Goal: Check status: Check status

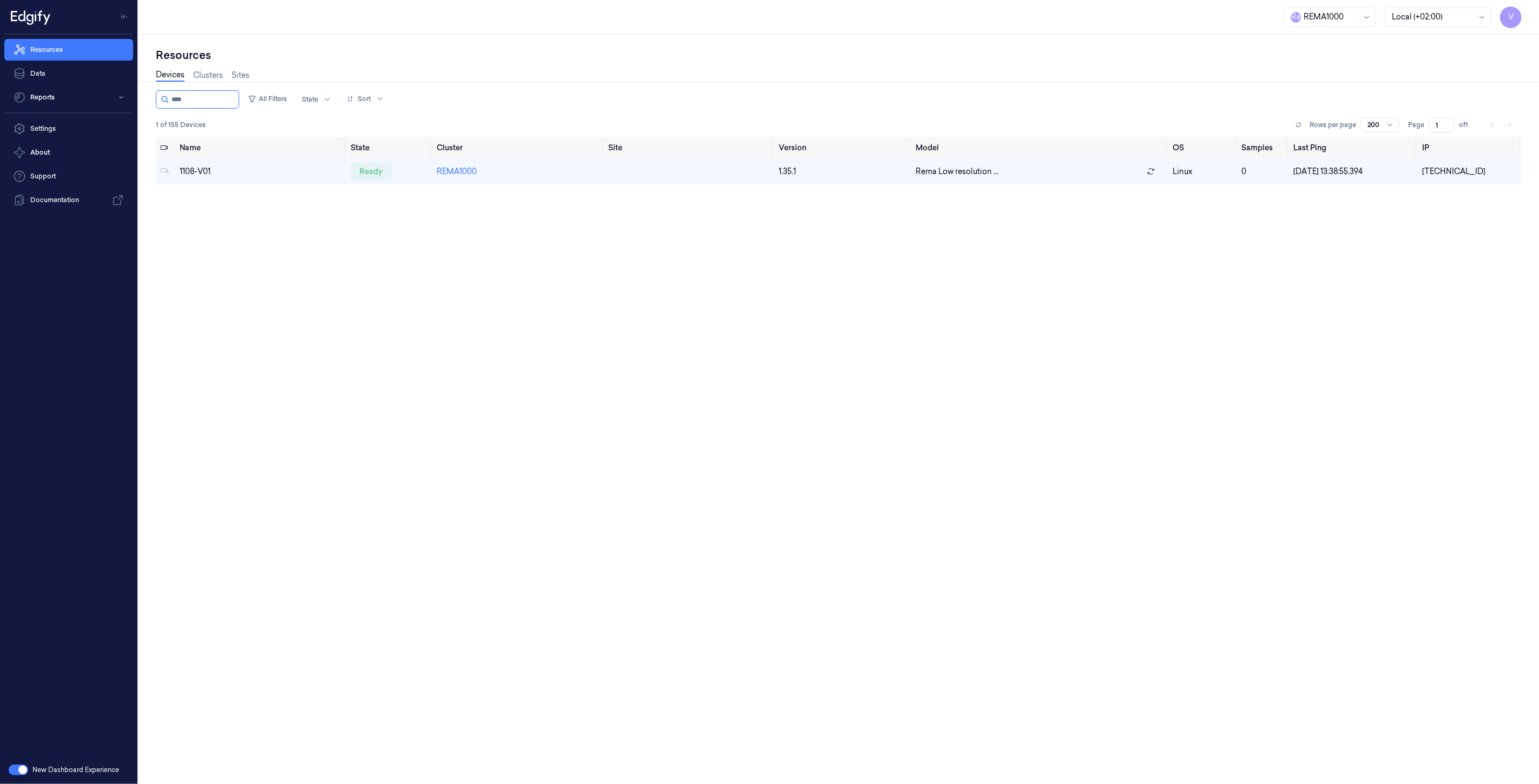
drag, startPoint x: 215, startPoint y: 90, endPoint x: 137, endPoint y: 95, distance: 78.2
click at [137, 95] on div "V Resources Data Reports Settings About Support Documentation New Dashboard Exp…" at bounding box center [769, 392] width 1539 height 784
type input "****"
click at [376, 169] on div "ready" at bounding box center [371, 171] width 40 height 17
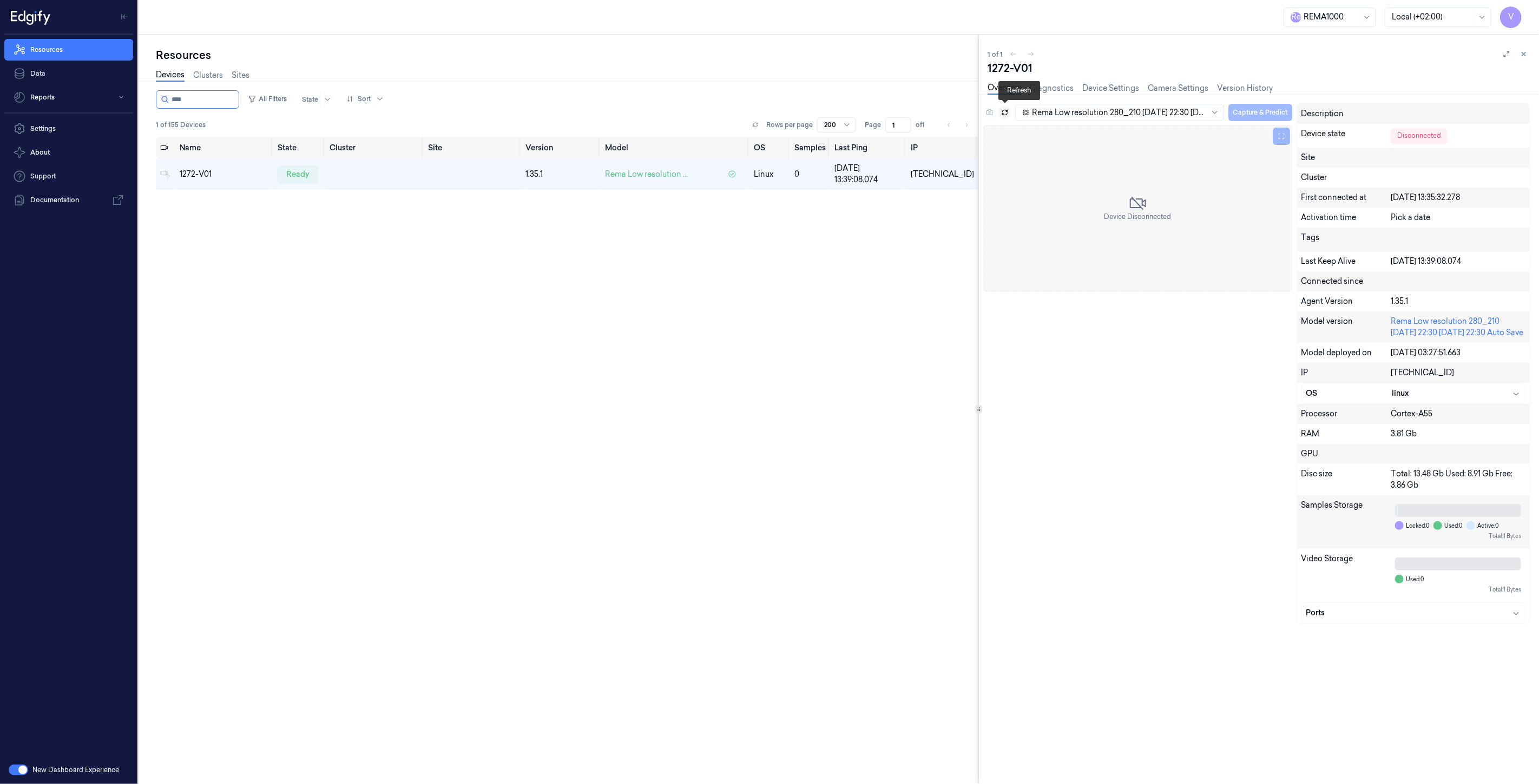
click at [999, 110] on button at bounding box center [1004, 113] width 13 height 13
click at [1004, 111] on icon at bounding box center [1004, 113] width 8 height 8
click at [1522, 51] on icon at bounding box center [1524, 54] width 8 height 8
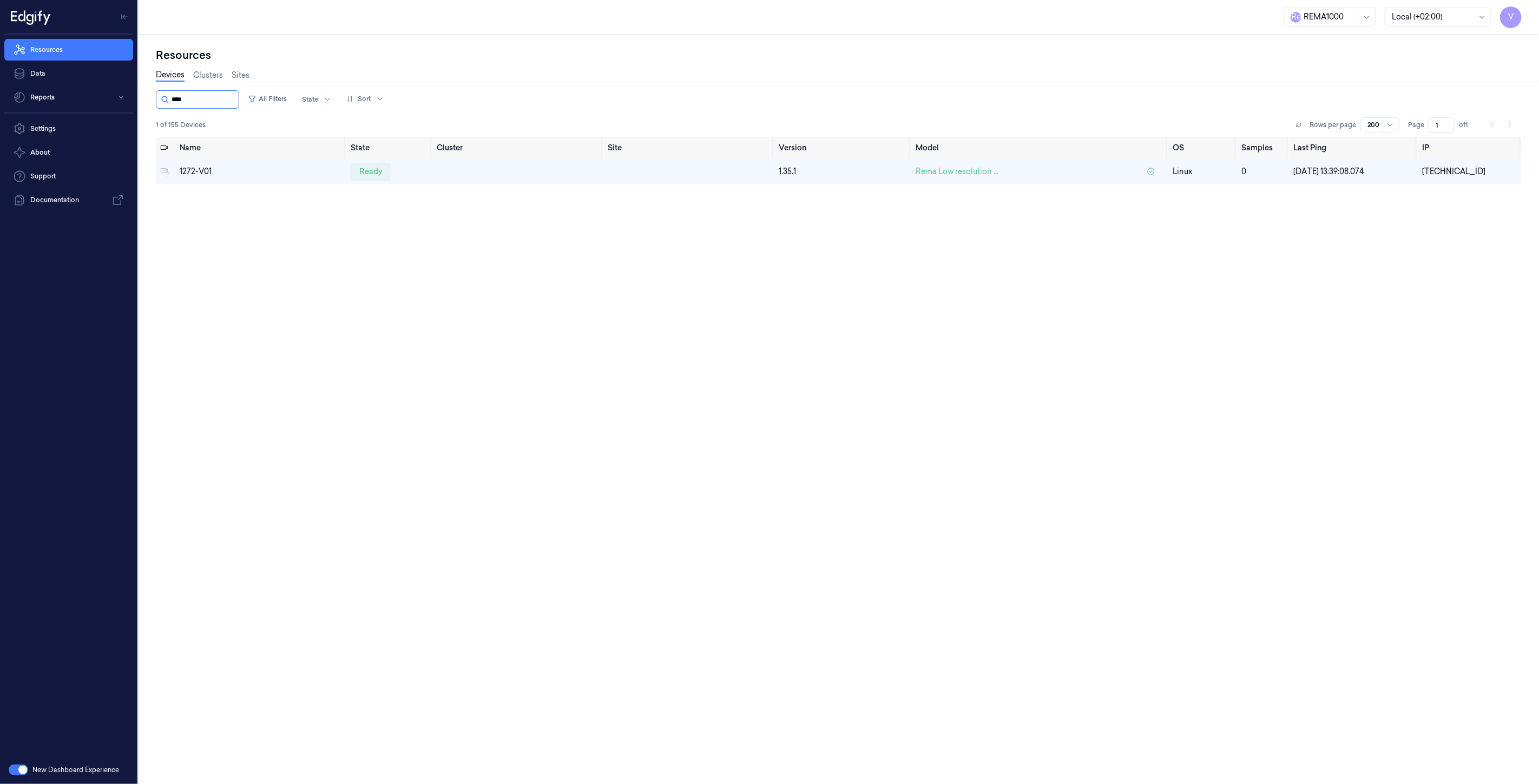
click at [204, 99] on input "string" at bounding box center [204, 99] width 65 height 17
click at [361, 161] on td "ready" at bounding box center [389, 171] width 86 height 26
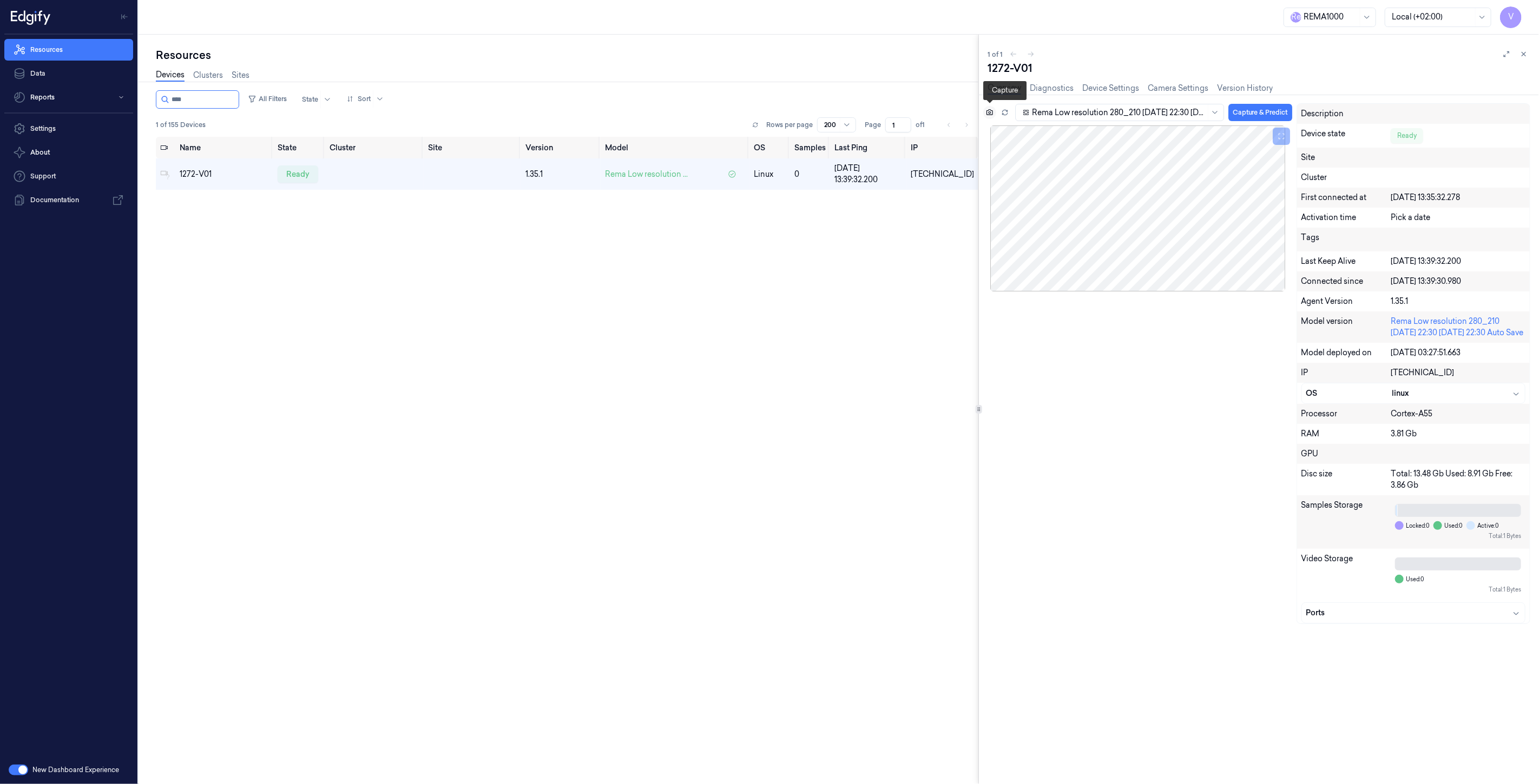
click at [992, 111] on icon at bounding box center [989, 112] width 6 height 6
click at [993, 112] on button at bounding box center [989, 113] width 13 height 13
click at [989, 113] on icon at bounding box center [990, 113] width 8 height 8
click at [1524, 52] on icon at bounding box center [1524, 54] width 8 height 8
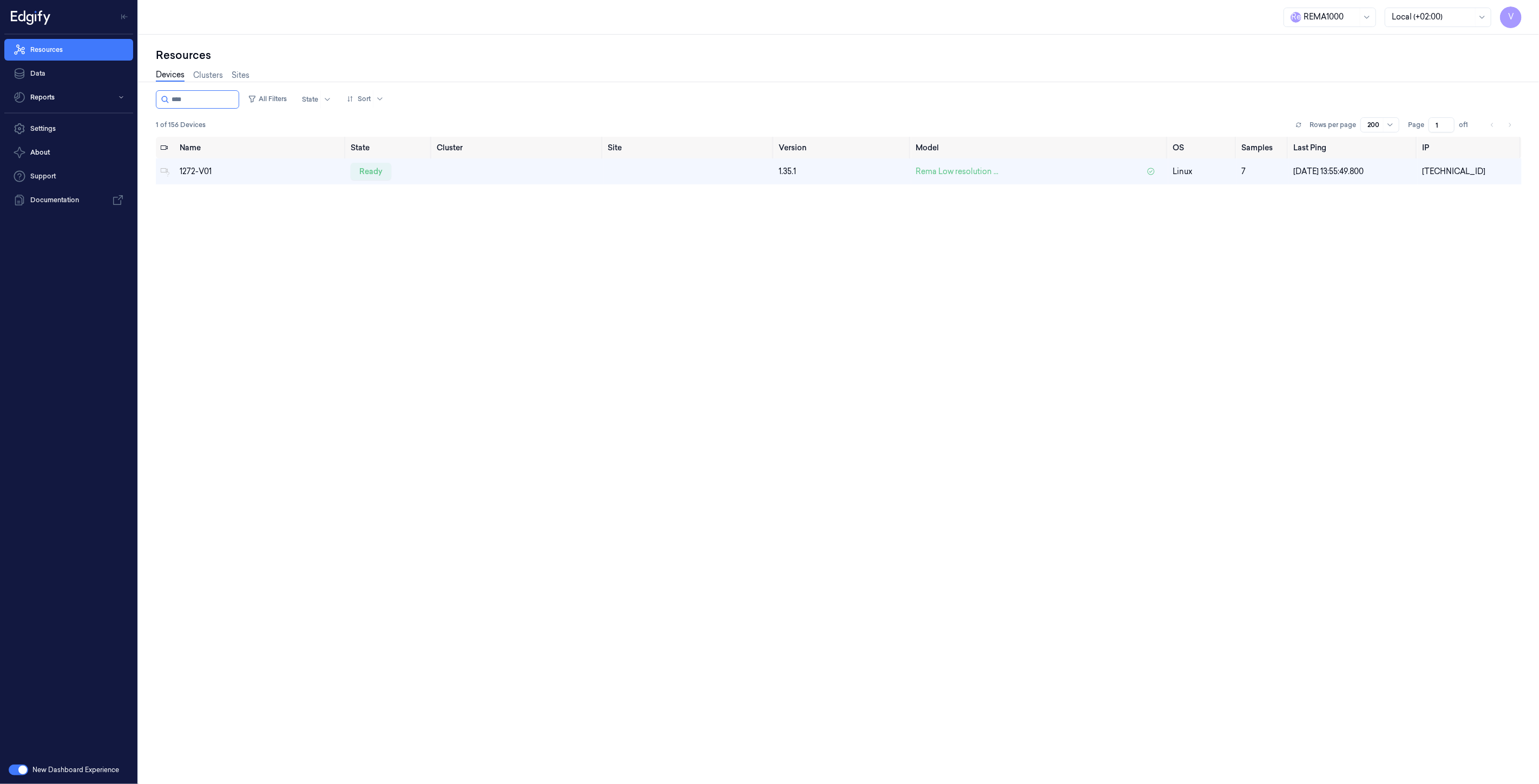
drag, startPoint x: 215, startPoint y: 95, endPoint x: -21, endPoint y: 91, distance: 236.0
click at [0, 91] on html "V Resources Data Reports Settings About Support Documentation New Dashboard Exp…" at bounding box center [769, 392] width 1539 height 784
type input "****"
click at [371, 164] on div "ready" at bounding box center [371, 171] width 40 height 17
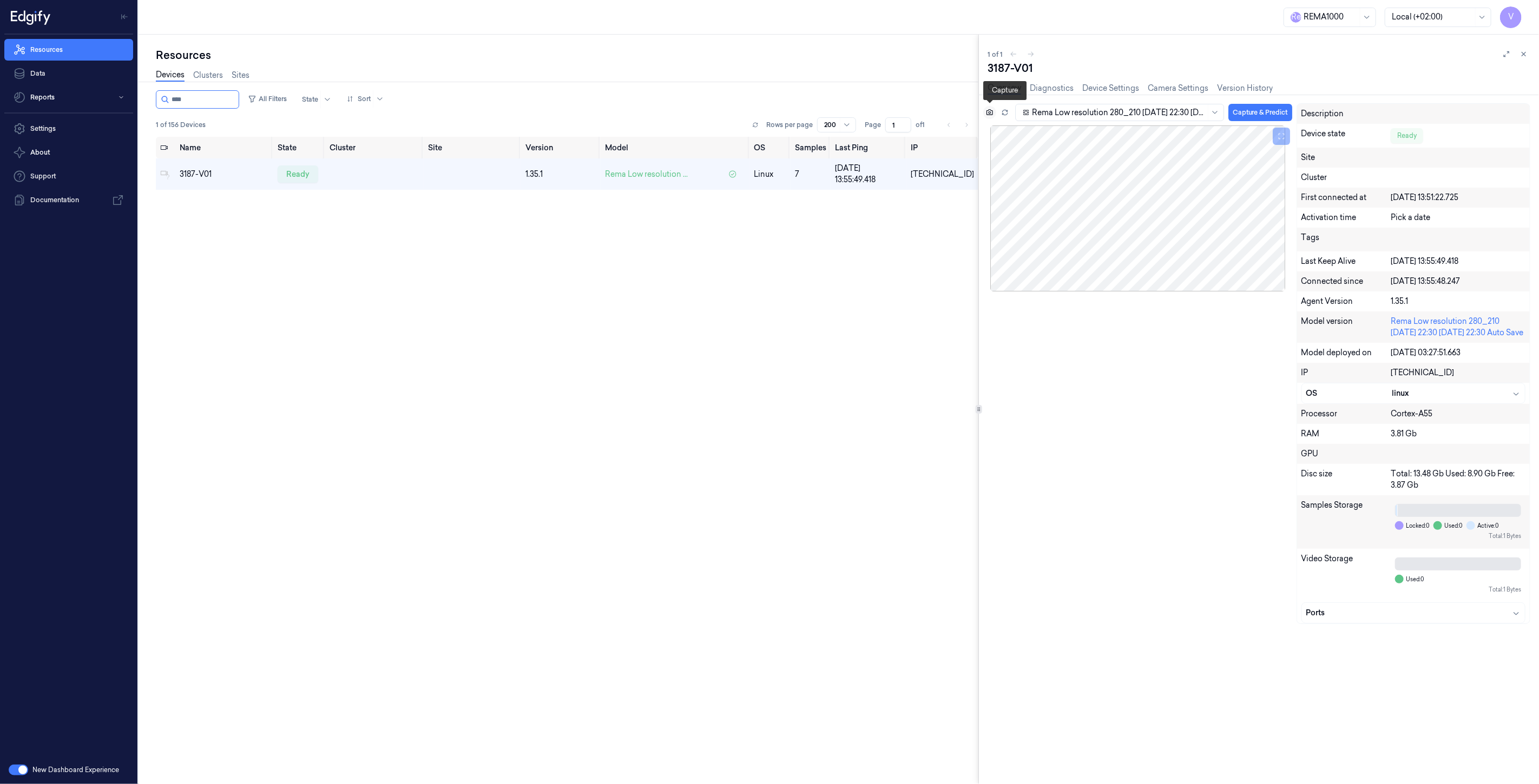
click at [991, 106] on button at bounding box center [989, 113] width 13 height 13
click at [1527, 54] on icon at bounding box center [1524, 54] width 8 height 8
